Goal: Task Accomplishment & Management: Manage account settings

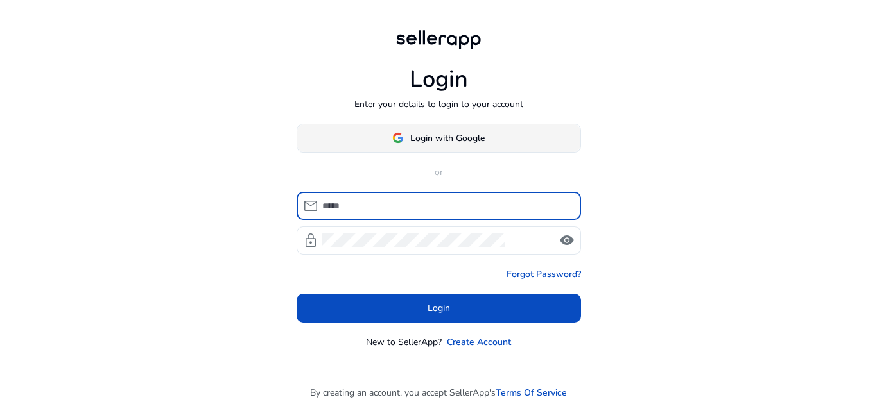
scroll to position [30, 0]
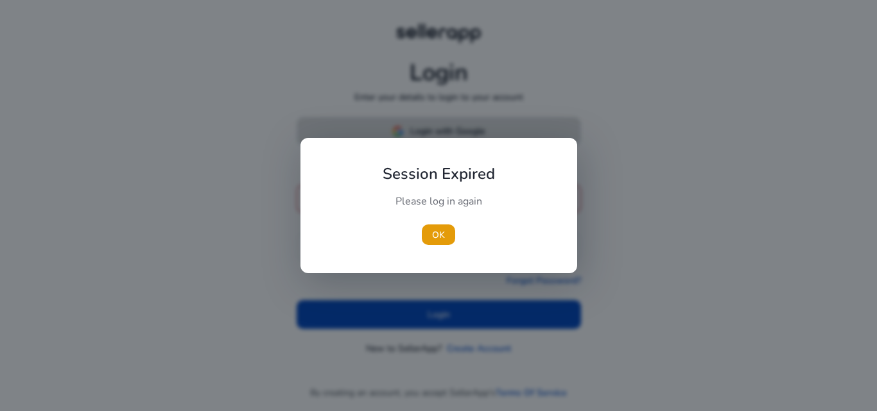
click at [453, 130] on body "Login Enter your details to login to your account Login with Google or mail Ema…" at bounding box center [438, 205] width 877 height 411
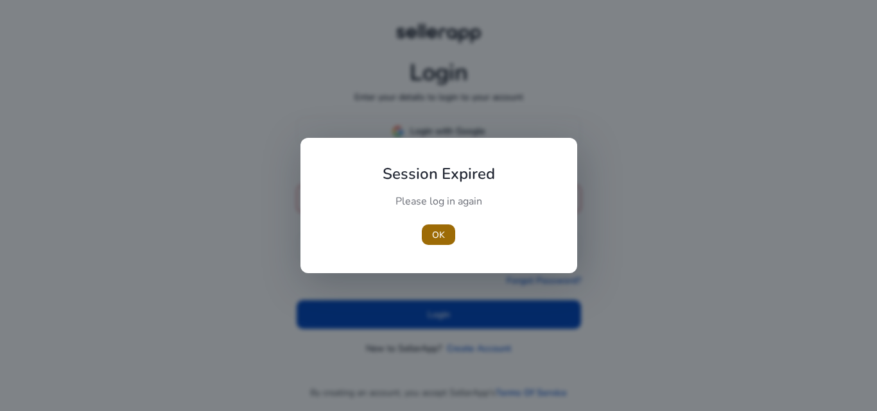
click at [431, 236] on span "button" at bounding box center [438, 235] width 33 height 31
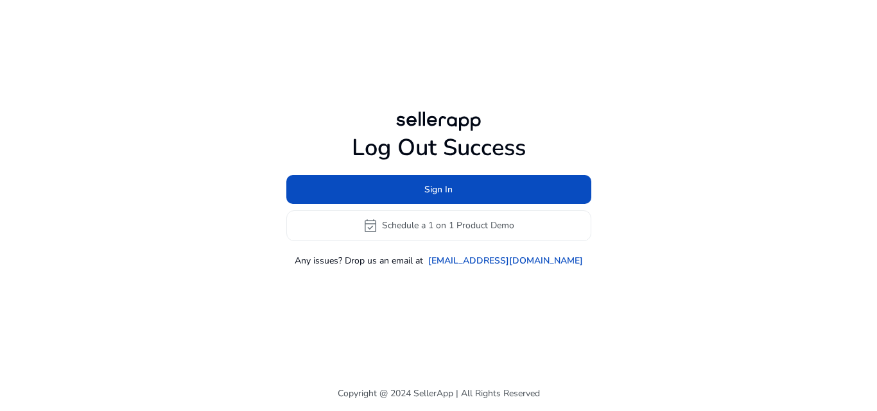
click at [467, 129] on div at bounding box center [438, 121] width 92 height 26
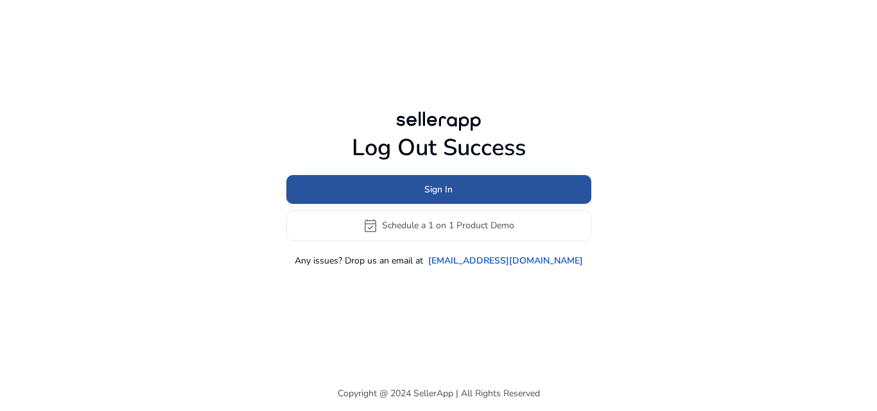
click at [441, 191] on span "Sign In" at bounding box center [438, 189] width 28 height 13
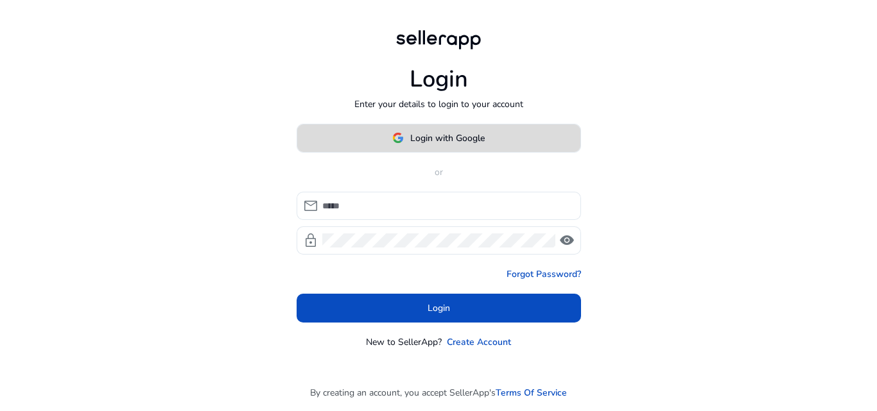
click at [442, 141] on span "Login with Google" at bounding box center [447, 138] width 74 height 13
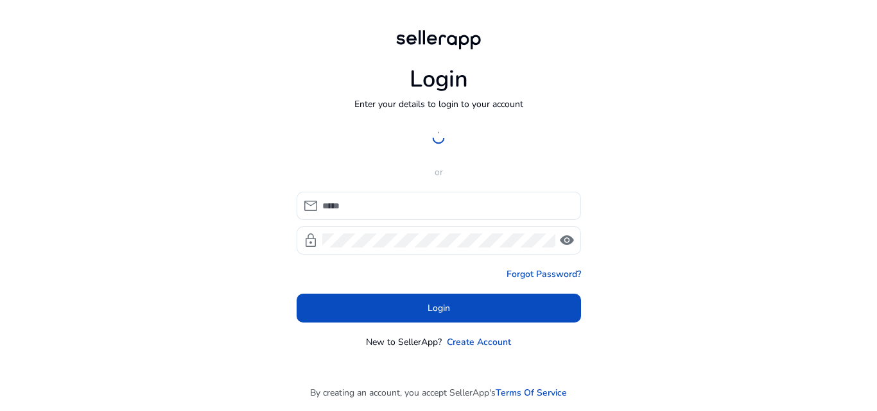
click at [590, 134] on div "Login Enter your details to login to your account Login with Google or mail loc…" at bounding box center [438, 188] width 305 height 376
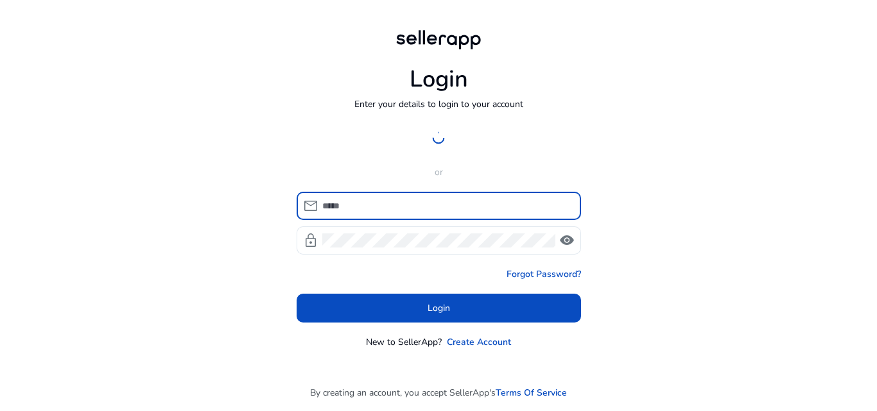
click at [420, 210] on input at bounding box center [446, 206] width 248 height 14
click at [451, 141] on div at bounding box center [439, 138] width 284 height 29
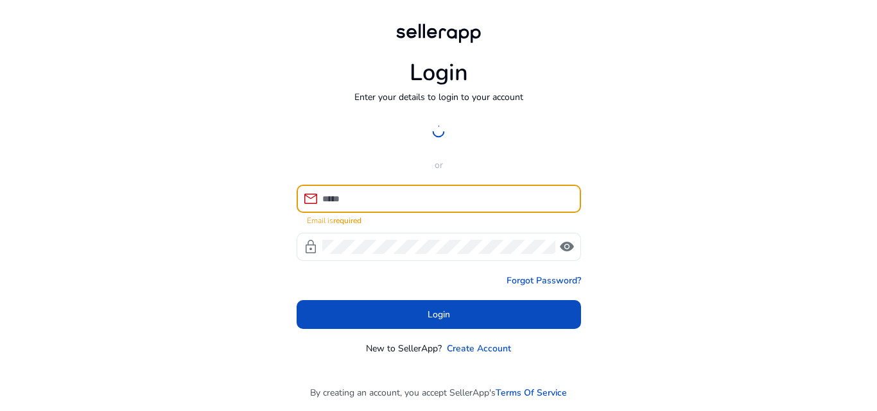
click at [410, 199] on input at bounding box center [446, 199] width 248 height 14
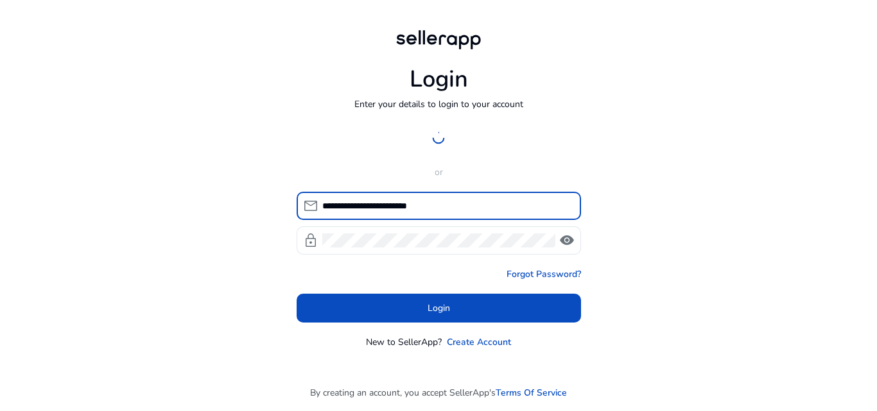
type input "**********"
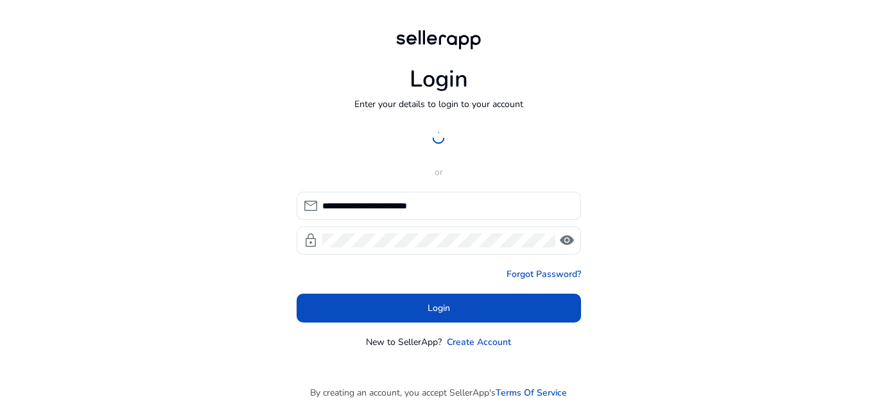
click at [430, 166] on p "or" at bounding box center [439, 172] width 284 height 13
